Goal: Transaction & Acquisition: Purchase product/service

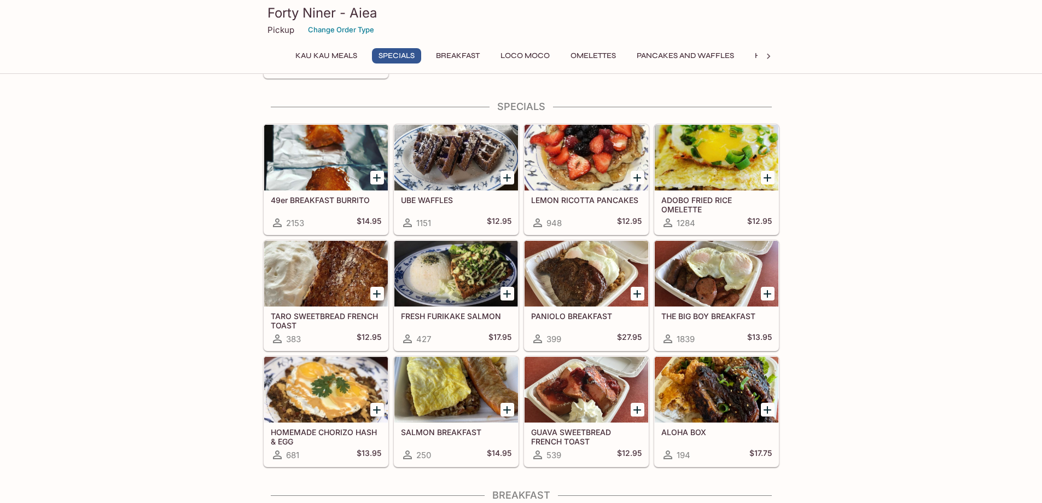
scroll to position [164, 0]
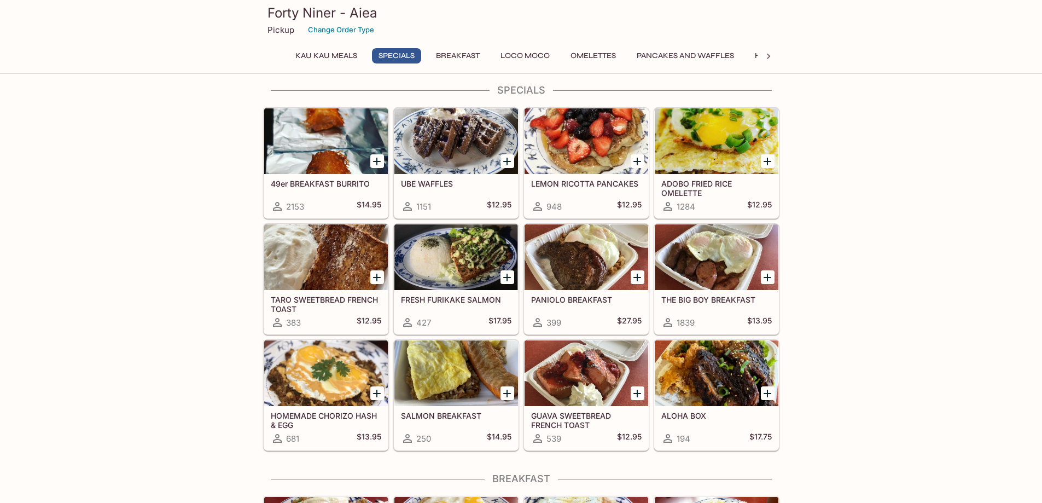
click at [727, 261] on div at bounding box center [717, 257] width 124 height 66
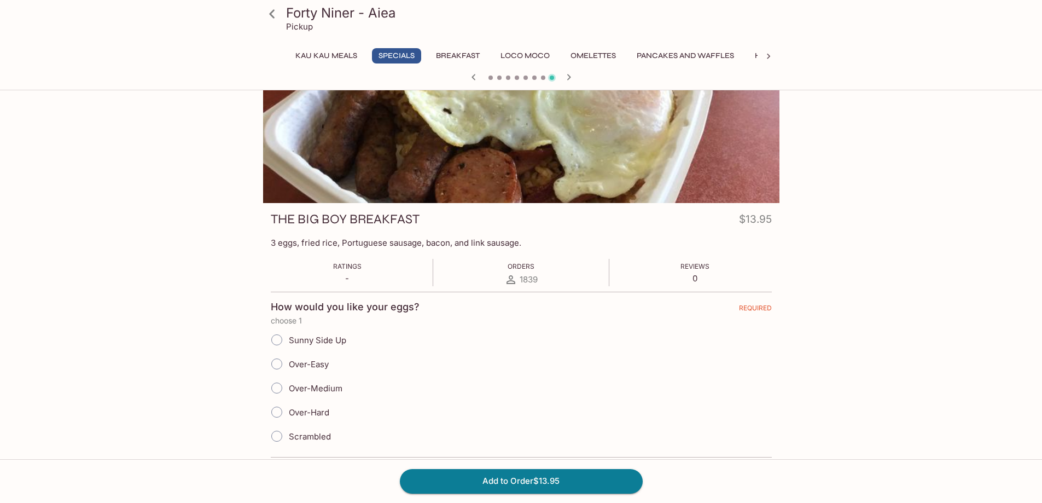
scroll to position [109, 0]
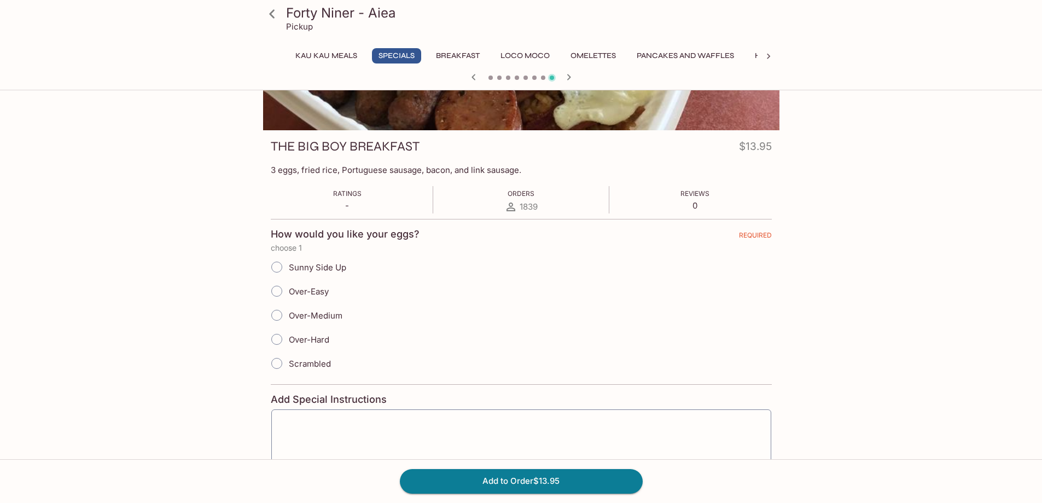
click at [272, 292] on input "Over-Easy" at bounding box center [276, 291] width 23 height 23
radio input "true"
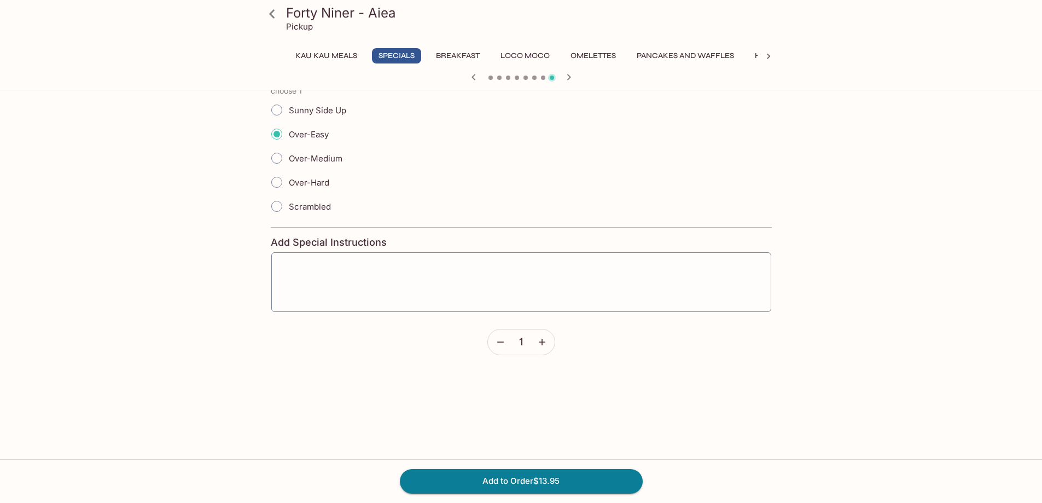
scroll to position [274, 0]
click at [511, 481] on button "Add to Order $13.95" at bounding box center [521, 481] width 243 height 24
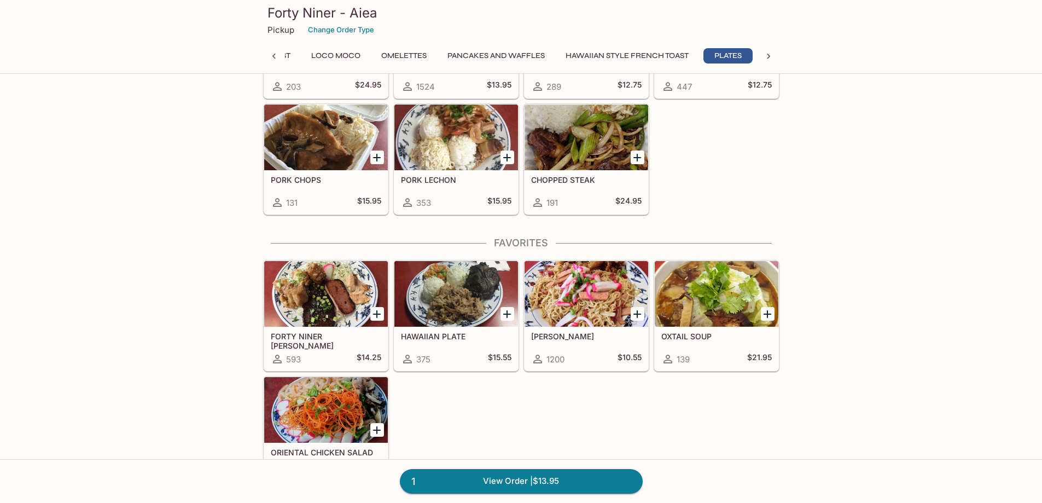
scroll to position [2079, 0]
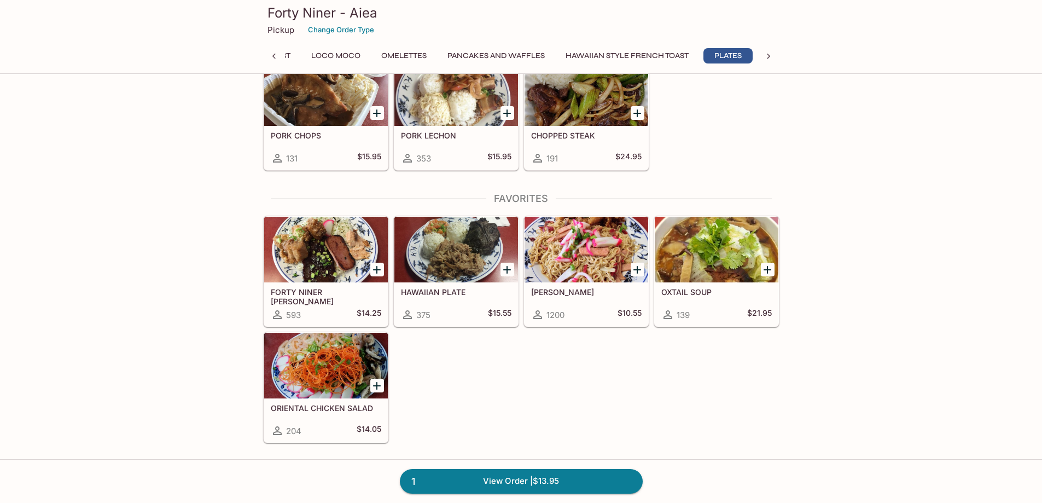
drag, startPoint x: 438, startPoint y: 195, endPoint x: 449, endPoint y: 247, distance: 53.1
click at [445, 228] on div "Favorites FORTY NINER [PERSON_NAME] 593 $14.25 HAWAIIAN PLATE 375 $15.55 FRIED …" at bounding box center [521, 318] width 516 height 251
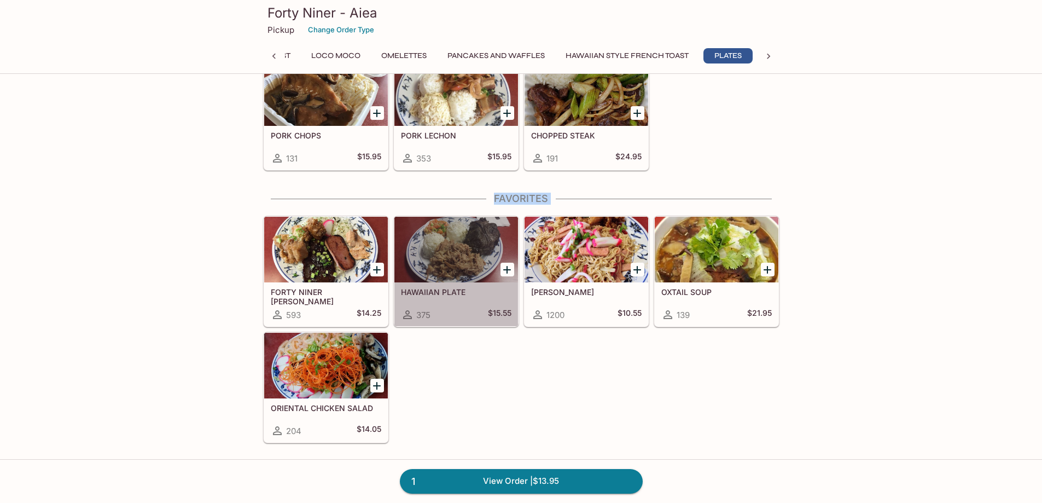
click at [455, 267] on div at bounding box center [456, 250] width 124 height 66
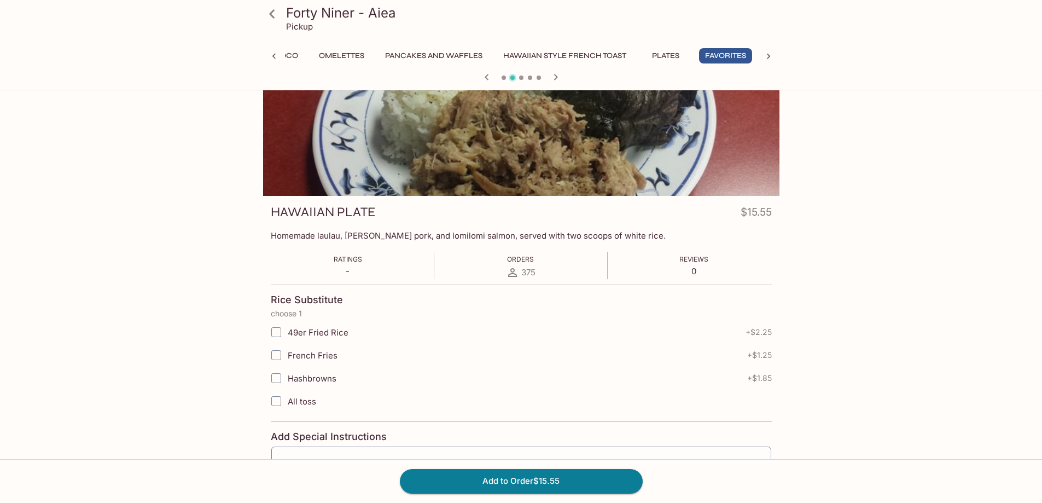
scroll to position [109, 0]
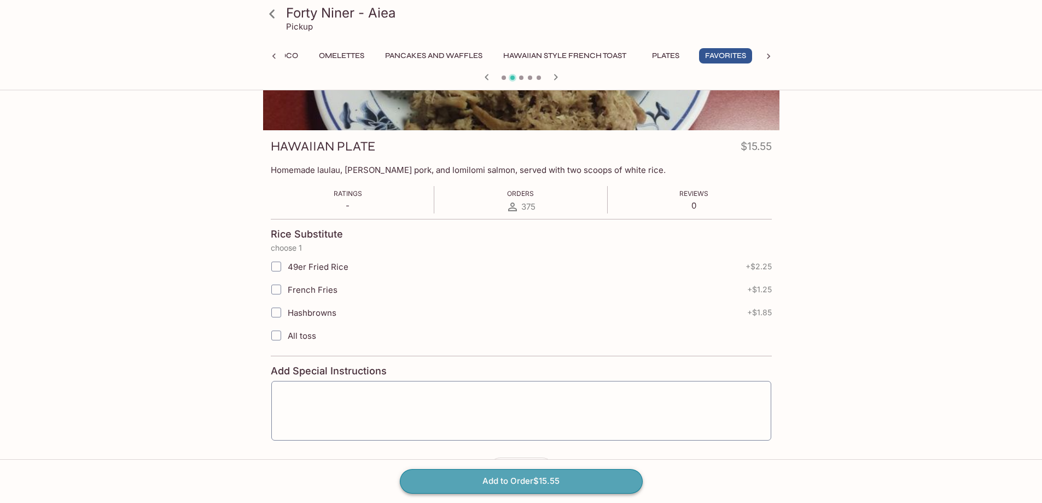
click at [557, 477] on button "Add to Order $15.55" at bounding box center [521, 481] width 243 height 24
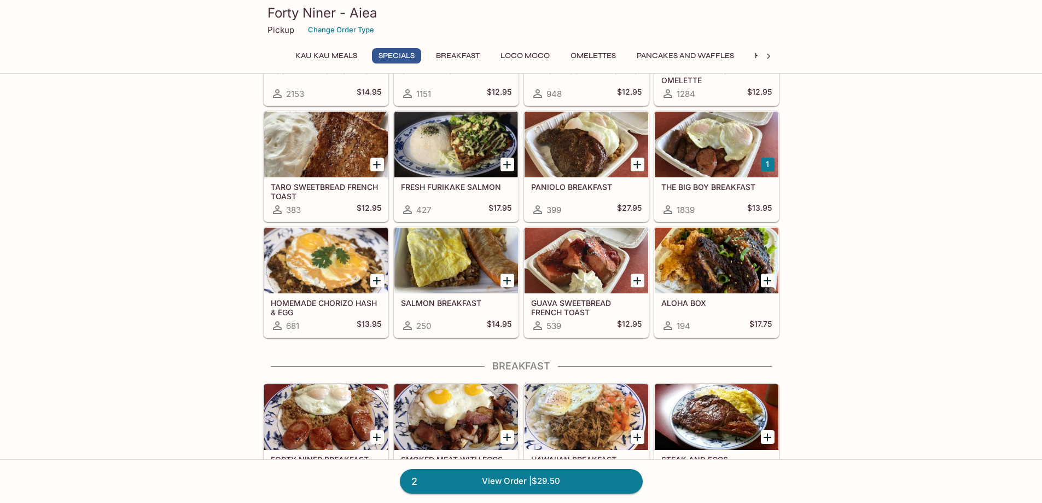
scroll to position [274, 0]
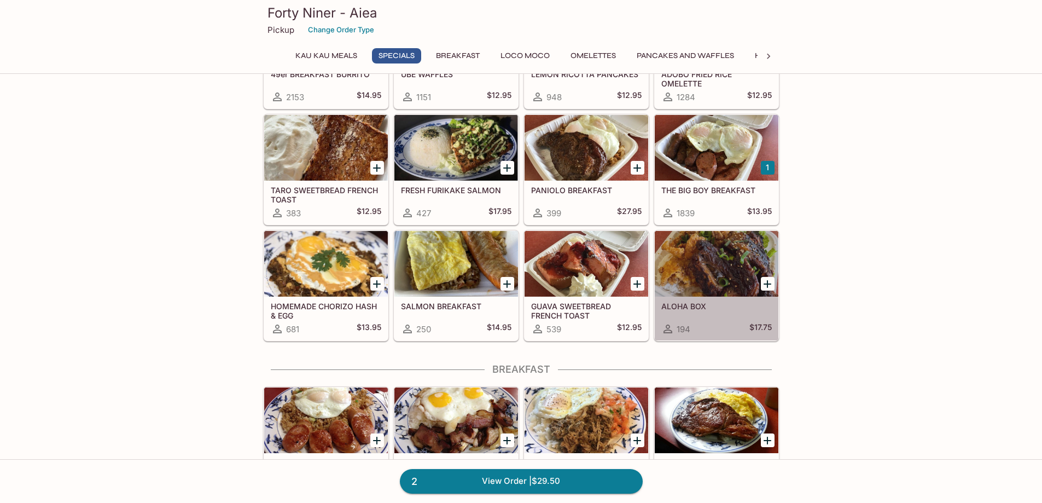
click at [733, 258] on div at bounding box center [717, 264] width 124 height 66
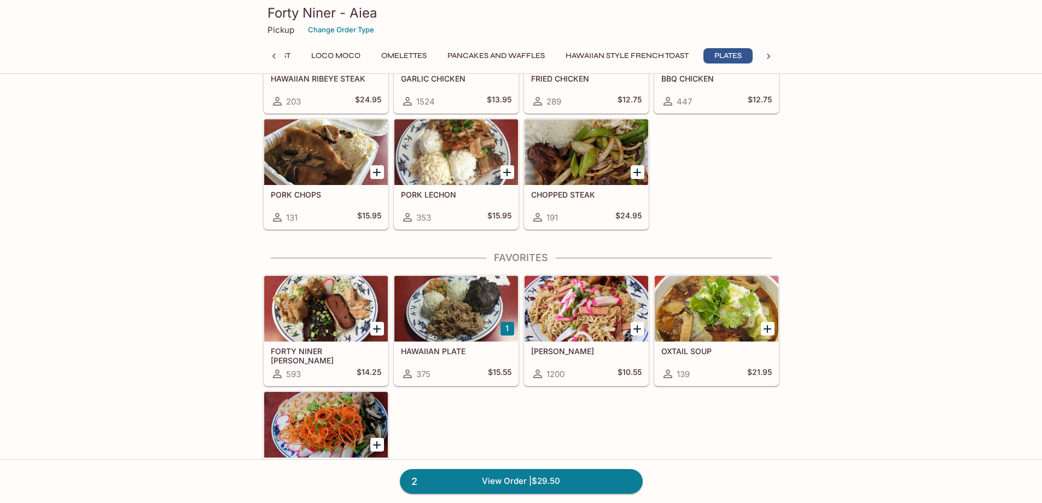
scroll to position [2024, 0]
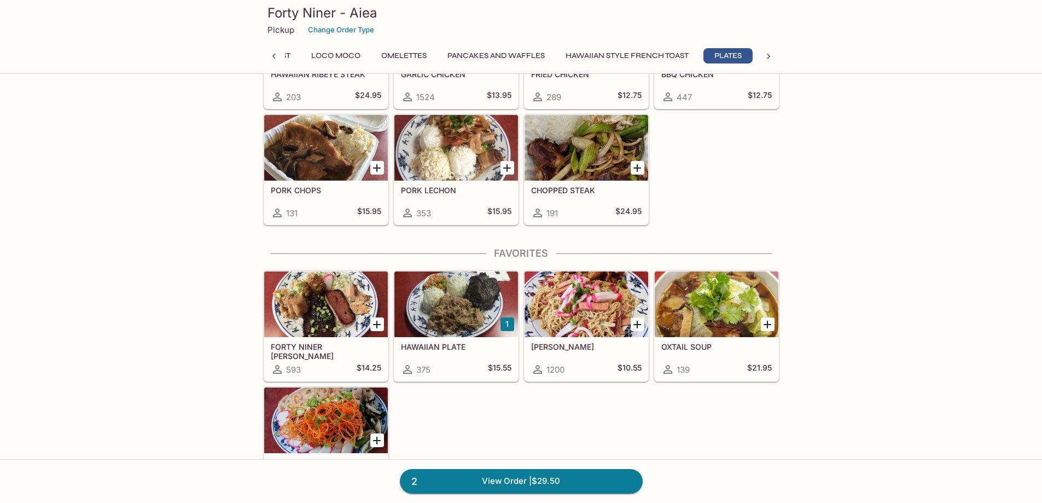
click at [343, 307] on div at bounding box center [326, 304] width 124 height 66
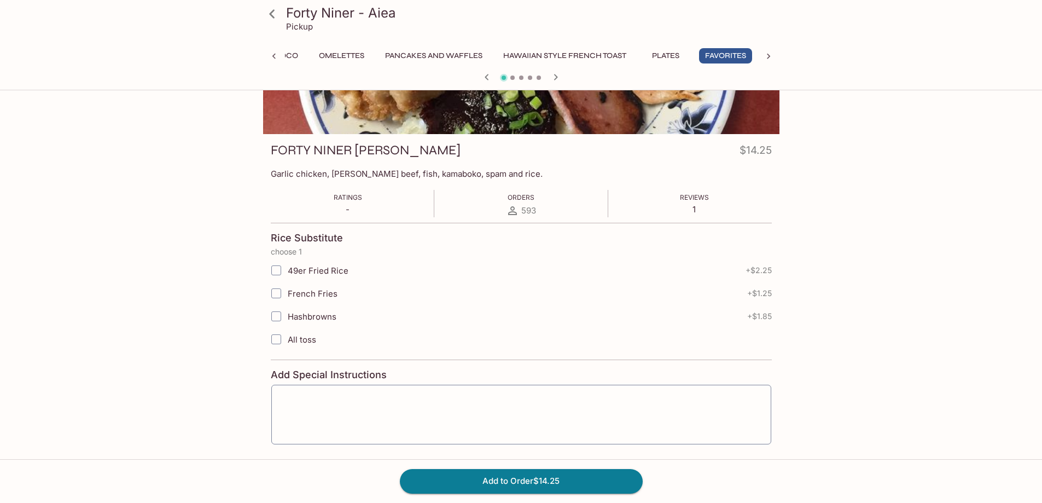
scroll to position [109, 0]
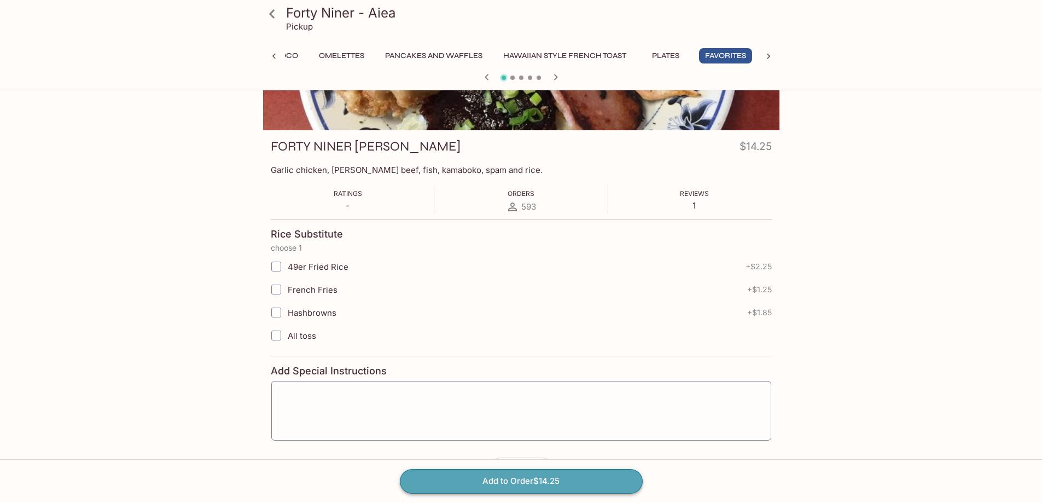
click at [539, 480] on button "Add to Order $14.25" at bounding box center [521, 481] width 243 height 24
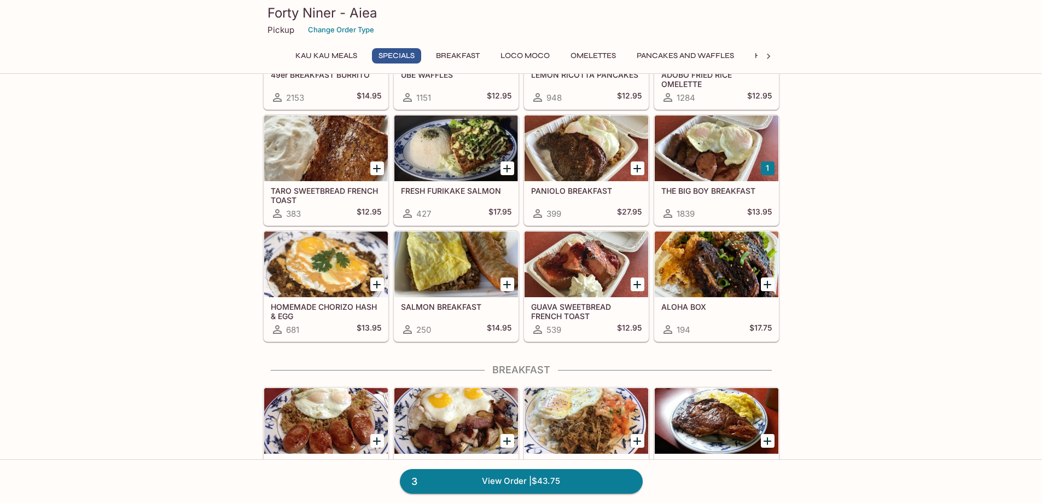
scroll to position [274, 0]
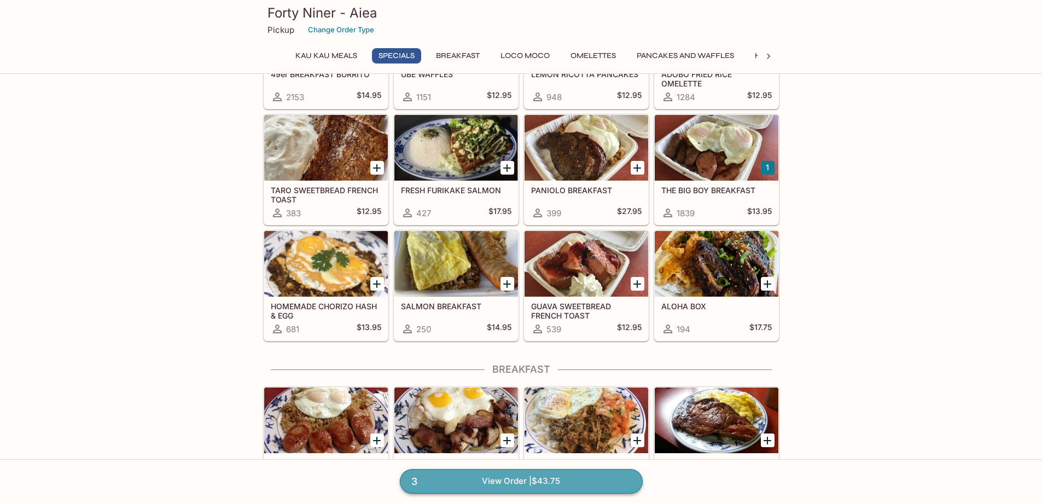
click at [507, 476] on link "3 View Order | $43.75" at bounding box center [521, 481] width 243 height 24
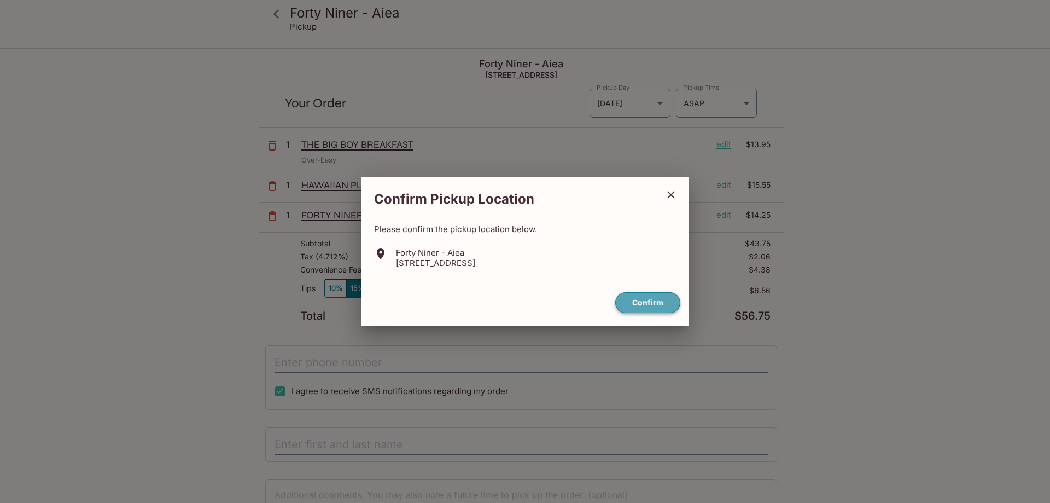
click at [655, 303] on button "Confirm" at bounding box center [648, 302] width 65 height 21
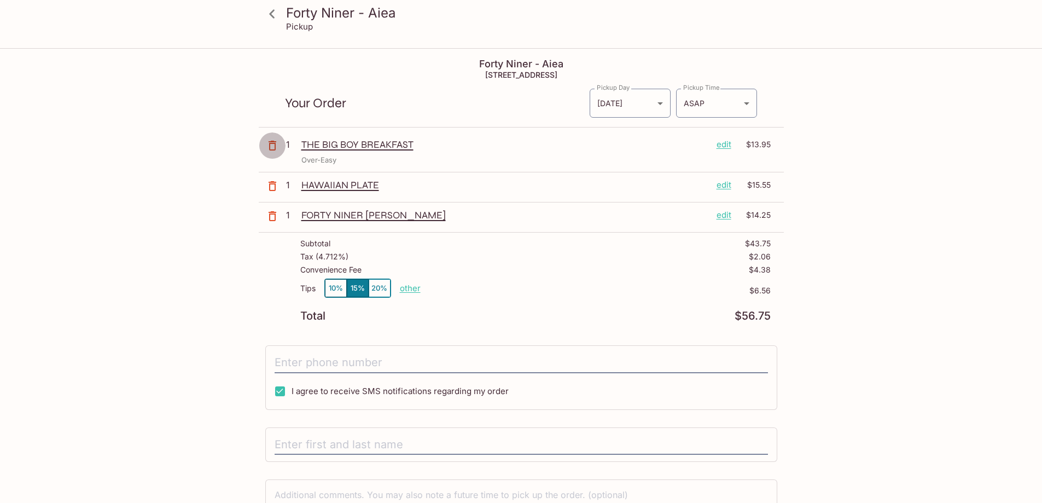
click at [271, 143] on icon "button" at bounding box center [272, 145] width 13 height 13
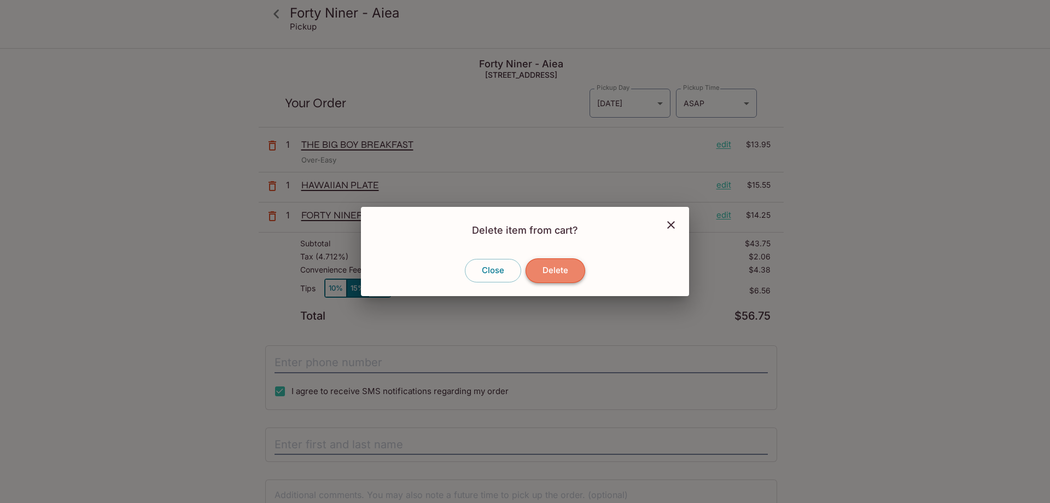
click at [558, 271] on button "Delete" at bounding box center [556, 270] width 60 height 24
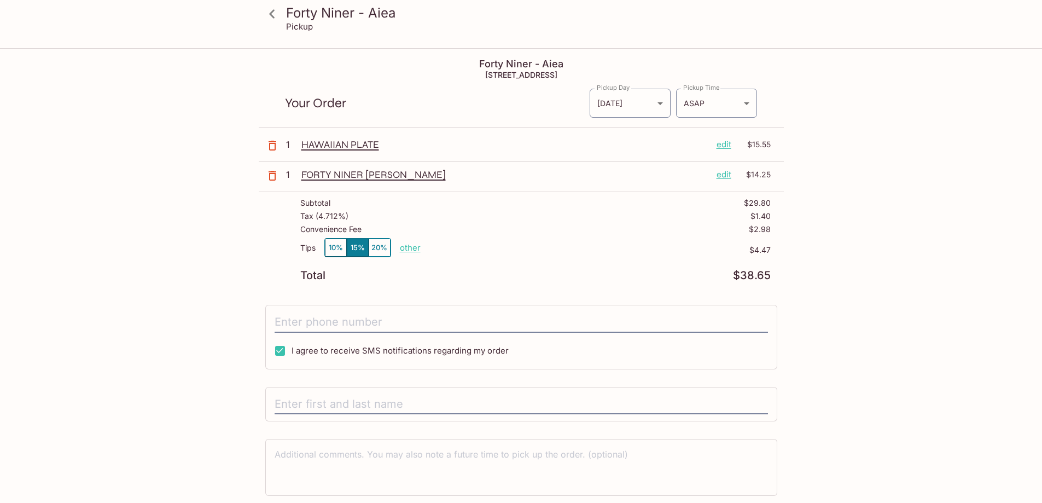
click at [269, 14] on icon at bounding box center [272, 13] width 19 height 19
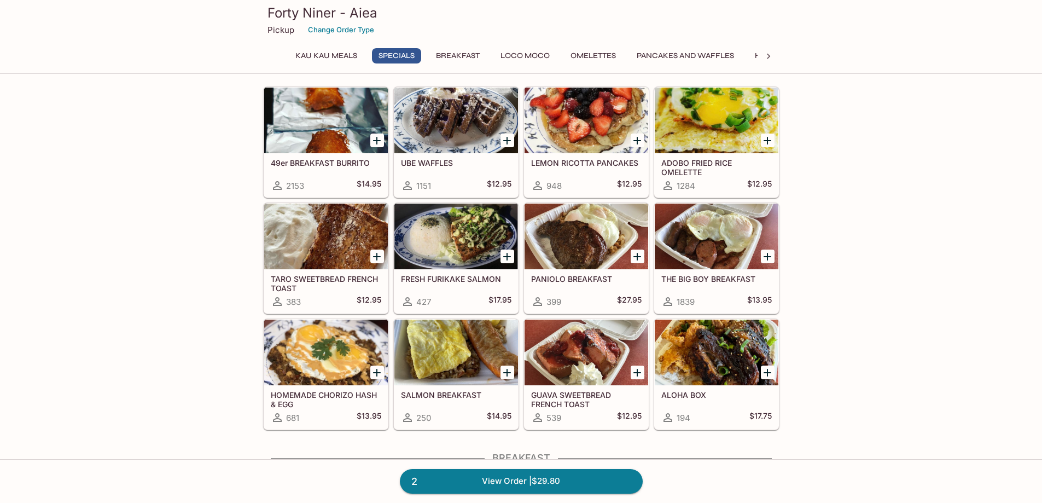
scroll to position [219, 0]
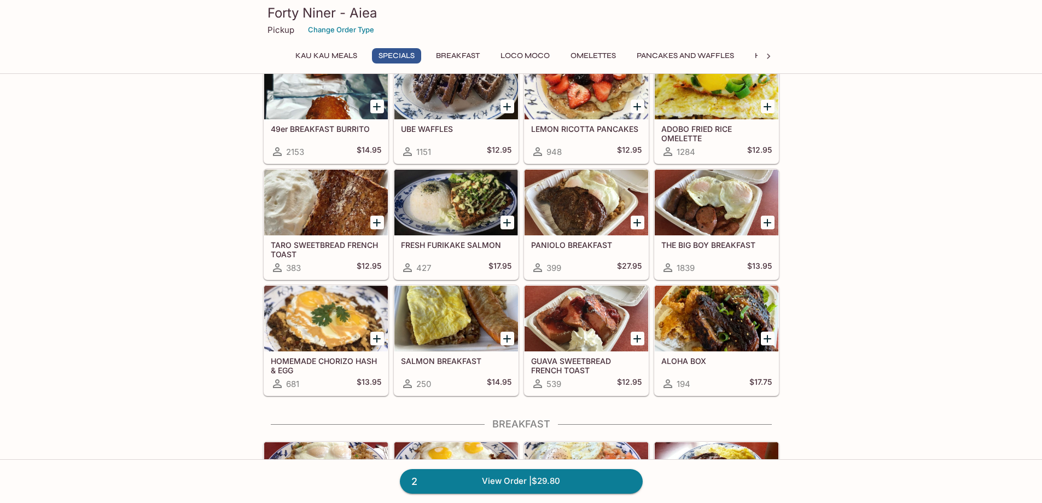
click at [708, 203] on div at bounding box center [717, 203] width 124 height 66
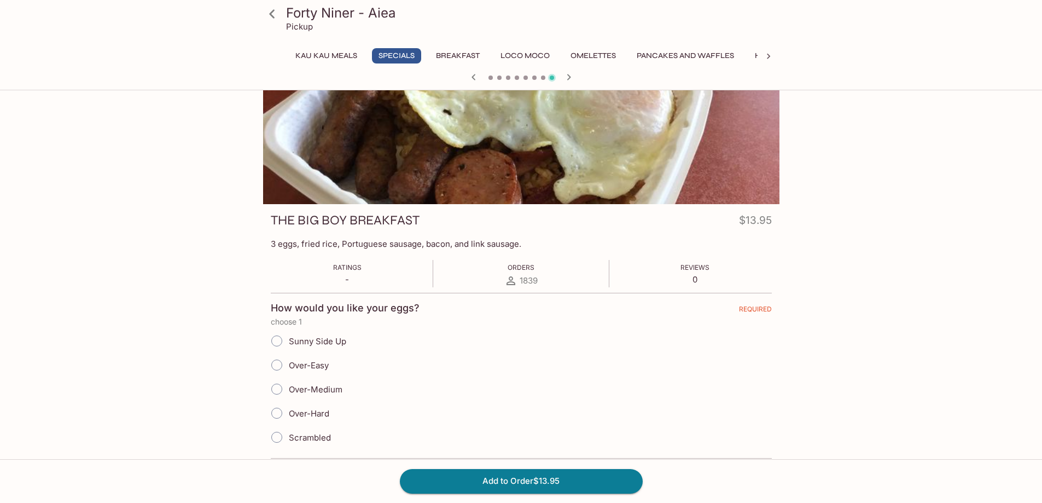
scroll to position [55, 0]
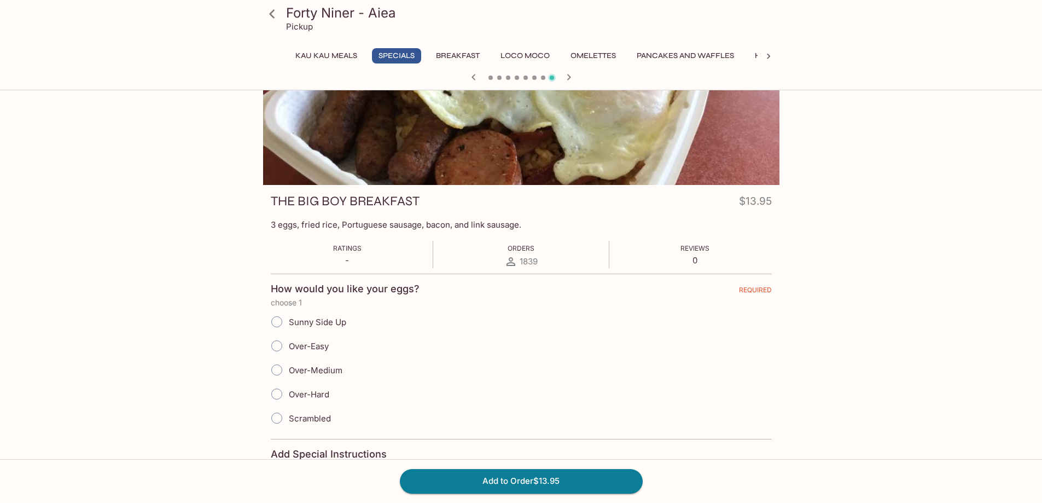
click at [280, 347] on input "Over-Easy" at bounding box center [276, 345] width 23 height 23
radio input "true"
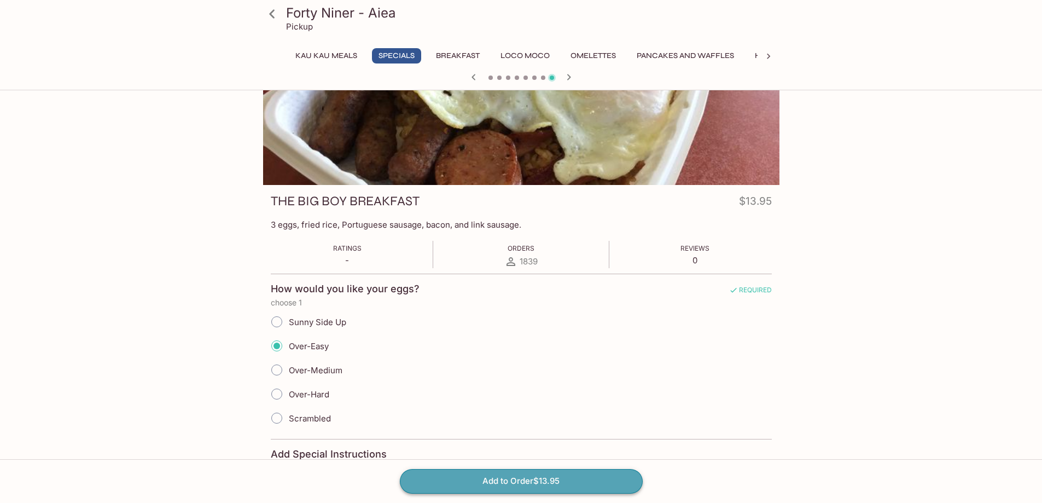
click at [498, 480] on button "Add to Order $13.95" at bounding box center [521, 481] width 243 height 24
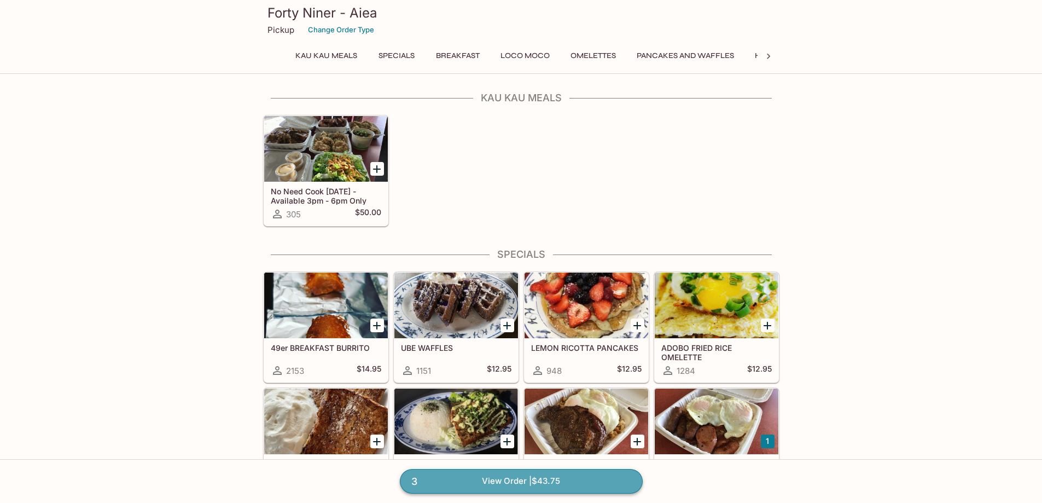
click at [551, 485] on link "3 View Order | $43.75" at bounding box center [521, 481] width 243 height 24
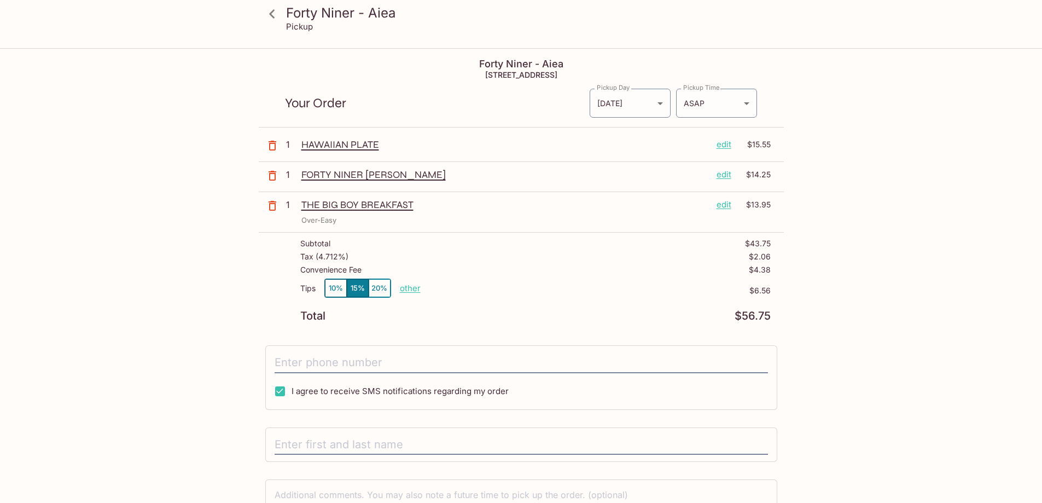
click at [409, 286] on p "other" at bounding box center [410, 288] width 21 height 10
type input "0.00"
click at [897, 282] on div "Forty Niner - Aiea Pickup Forty Niner - Aiea 98-[STREET_ADDRESS] Your Order Pic…" at bounding box center [521, 300] width 1042 height 503
click at [461, 348] on div "I agree to receive SMS notifications regarding my order" at bounding box center [521, 377] width 512 height 65
click at [382, 360] on input "tel" at bounding box center [522, 362] width 494 height 21
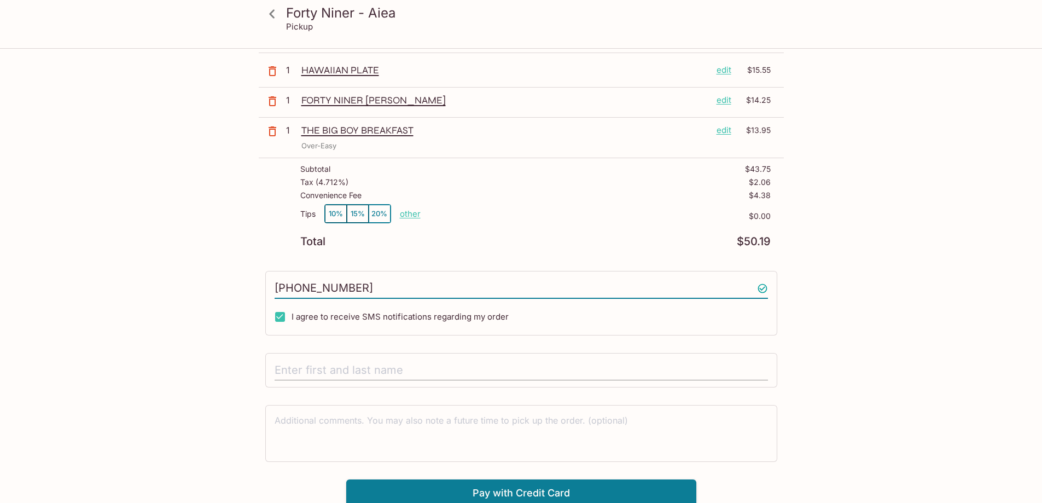
scroll to position [78, 0]
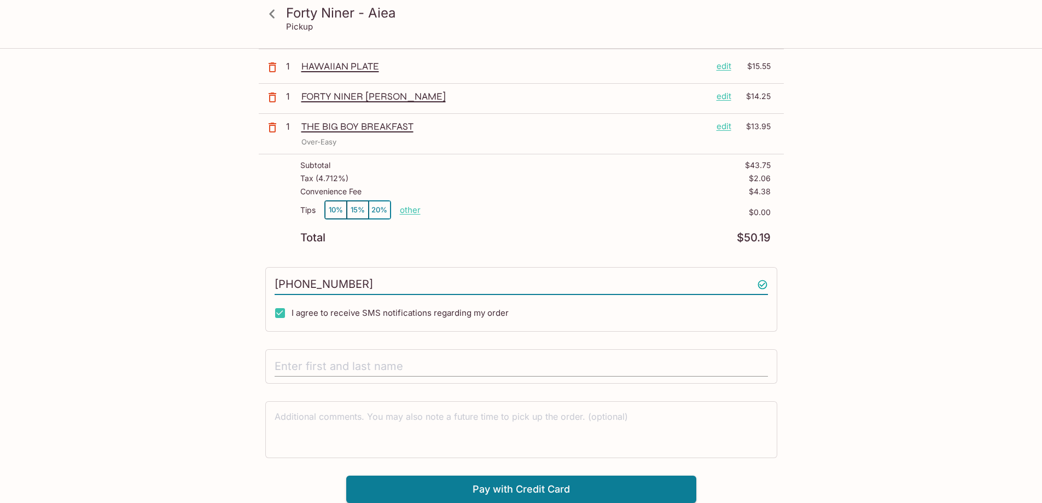
type input "[PHONE_NUMBER]"
click at [384, 362] on input "text" at bounding box center [522, 366] width 494 height 21
type input "[PERSON_NAME]"
click at [503, 485] on button "Pay with Credit Card" at bounding box center [521, 488] width 350 height 27
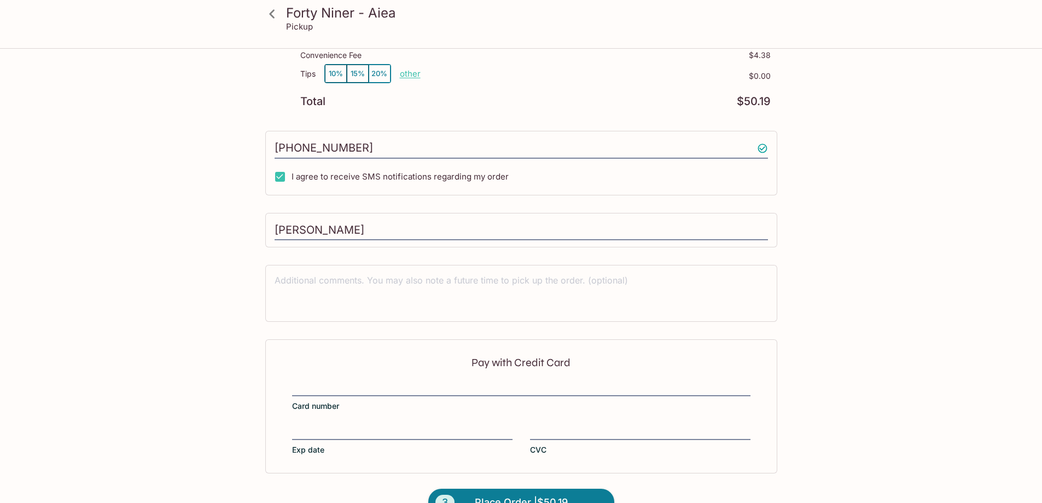
scroll to position [242, 0]
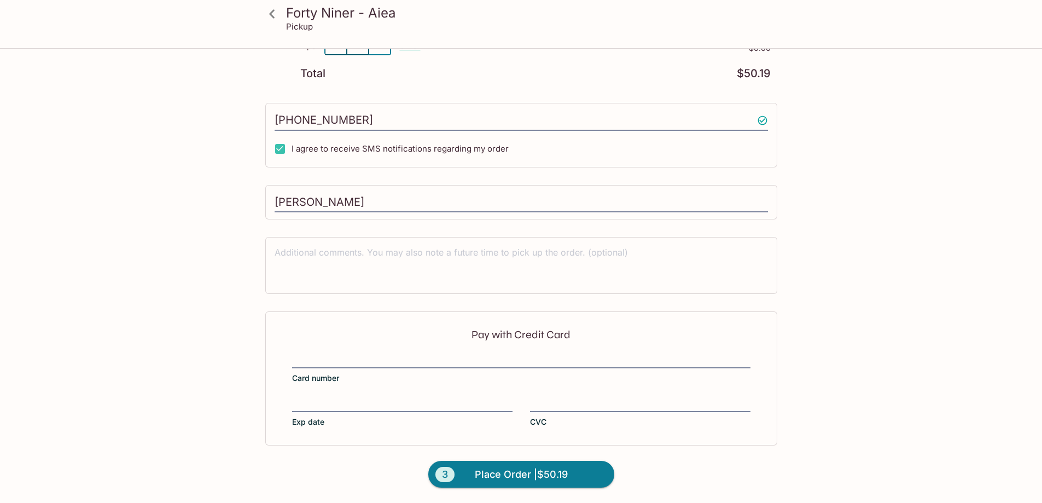
click at [635, 472] on div "3 Place Order | $50.19" at bounding box center [521, 474] width 243 height 58
click at [536, 482] on span "Place Order | $50.19" at bounding box center [521, 475] width 93 height 18
